Goal: Task Accomplishment & Management: Complete application form

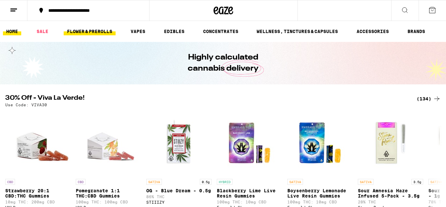
click at [85, 30] on link "FLOWER & PREROLLS" at bounding box center [90, 31] width 52 height 8
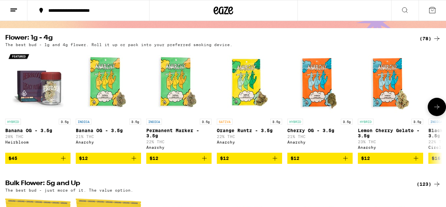
scroll to position [60, 0]
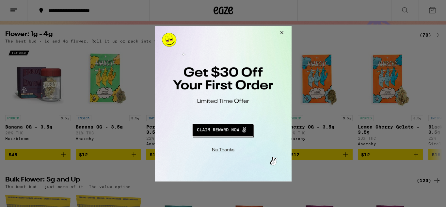
click at [227, 128] on button "Redirect to URL" at bounding box center [222, 129] width 114 height 16
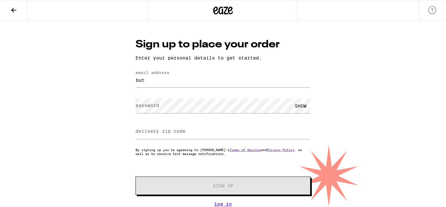
type input "[EMAIL_ADDRESS][DOMAIN_NAME]"
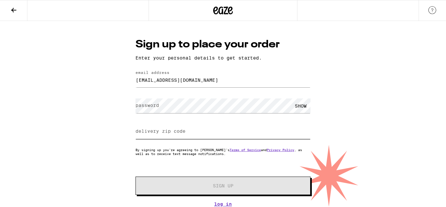
type input "17601"
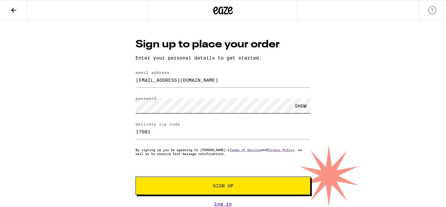
click at [135, 176] on button "Sign Up" at bounding box center [222, 185] width 175 height 18
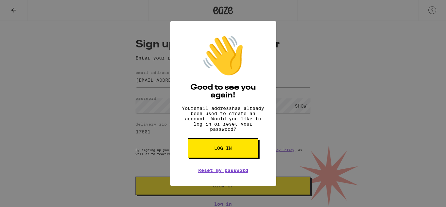
click at [364, 102] on div "👋 Good to see you again! Your email address has already been used to create an …" at bounding box center [223, 103] width 446 height 207
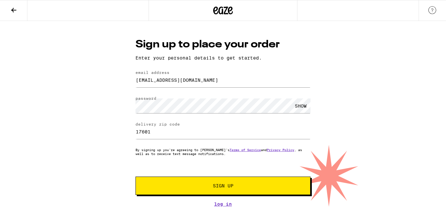
click at [260, 185] on span "Sign Up" at bounding box center [223, 185] width 130 height 5
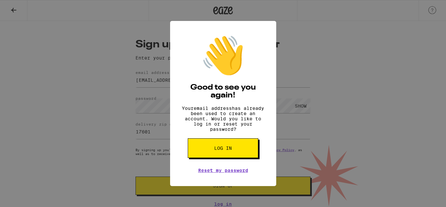
click at [230, 150] on span "Log in" at bounding box center [223, 148] width 18 height 5
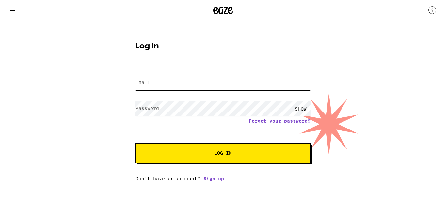
type input "butterballellis3@gmail.com"
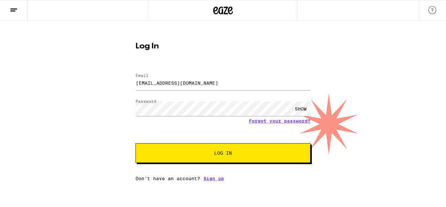
click at [242, 150] on button "Log In" at bounding box center [222, 153] width 175 height 20
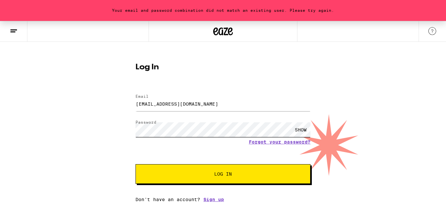
click at [135, 164] on button "Log In" at bounding box center [222, 174] width 175 height 20
click at [405, 160] on div "Your email and password combination did not match an existing user. Please try …" at bounding box center [223, 111] width 446 height 181
click at [270, 140] on link "Forgot your password?" at bounding box center [280, 141] width 62 height 5
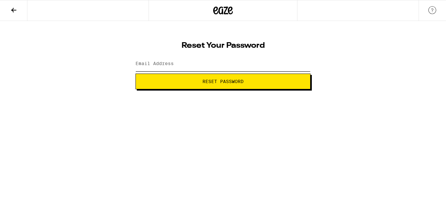
click at [149, 58] on input "Email Address" at bounding box center [222, 63] width 175 height 15
type input "butterballellis3@gmail.com"
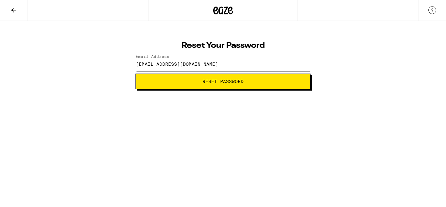
click at [246, 86] on button "Reset Password" at bounding box center [222, 81] width 175 height 16
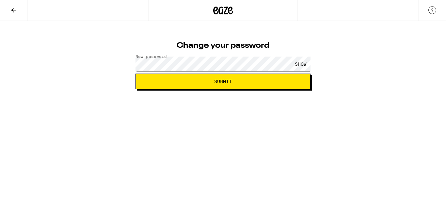
click at [297, 61] on div "SHOW" at bounding box center [301, 63] width 20 height 15
click at [239, 82] on span "Submit" at bounding box center [223, 81] width 164 height 5
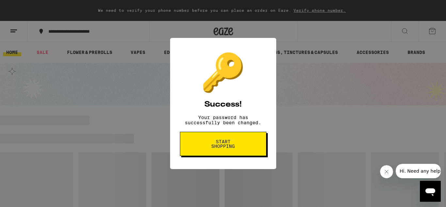
click at [234, 144] on span "Start shopping" at bounding box center [223, 143] width 34 height 9
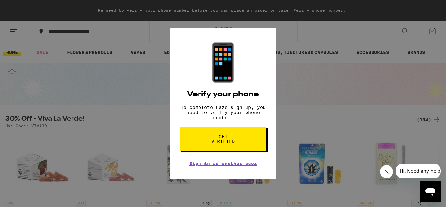
click at [291, 126] on div "📱 Verify your phone To complete Eaze sign up, you need to verify your phone num…" at bounding box center [223, 103] width 446 height 207
click at [249, 144] on button "Get verified" at bounding box center [223, 139] width 86 height 24
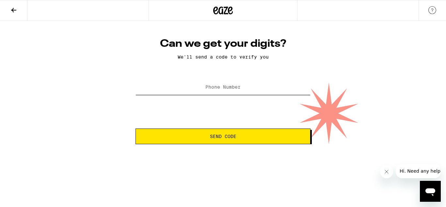
click at [195, 88] on input "Phone Number" at bounding box center [222, 87] width 175 height 15
type input "(223) 279-5571"
click at [238, 135] on span "Send Code" at bounding box center [223, 136] width 164 height 5
